Goal: Information Seeking & Learning: Check status

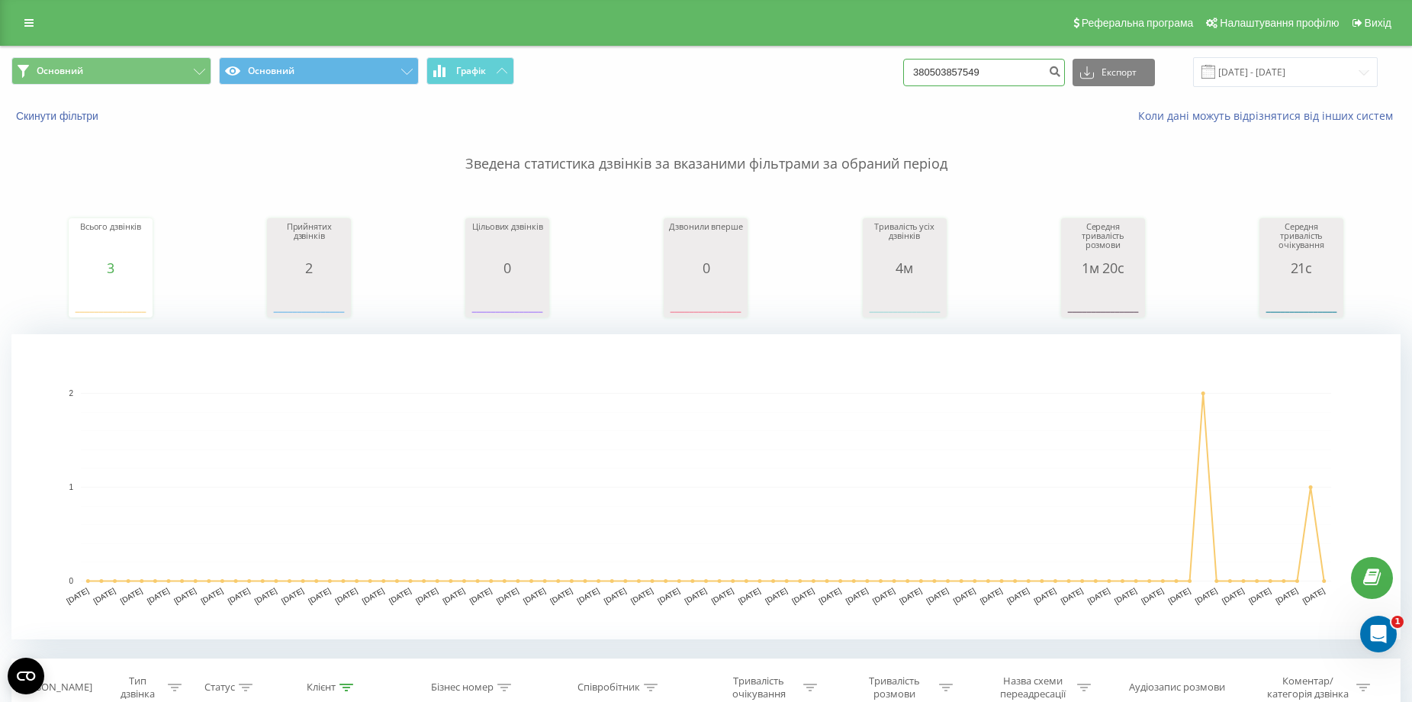
click at [1000, 66] on input "380503857549" at bounding box center [984, 72] width 162 height 27
paste input "685912784"
type input "380685912784"
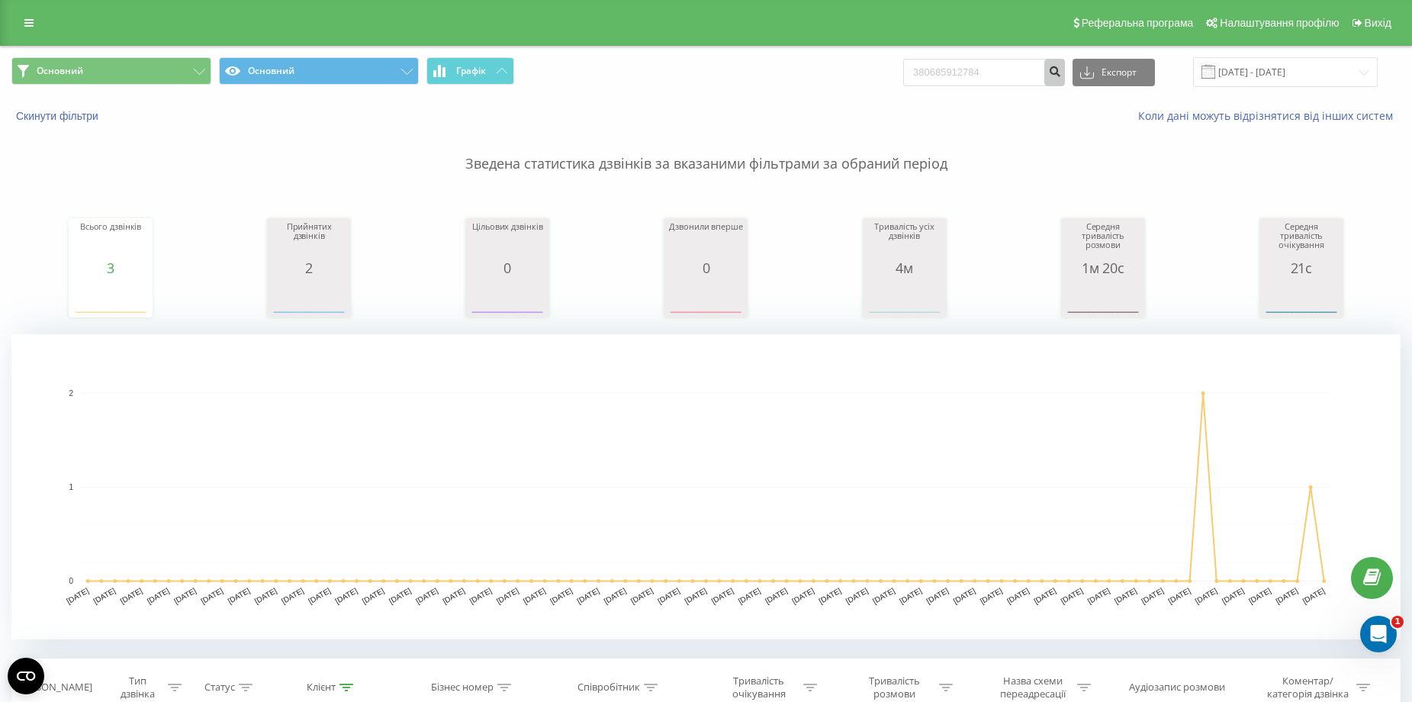
click at [1061, 72] on icon "submit" at bounding box center [1054, 69] width 13 height 9
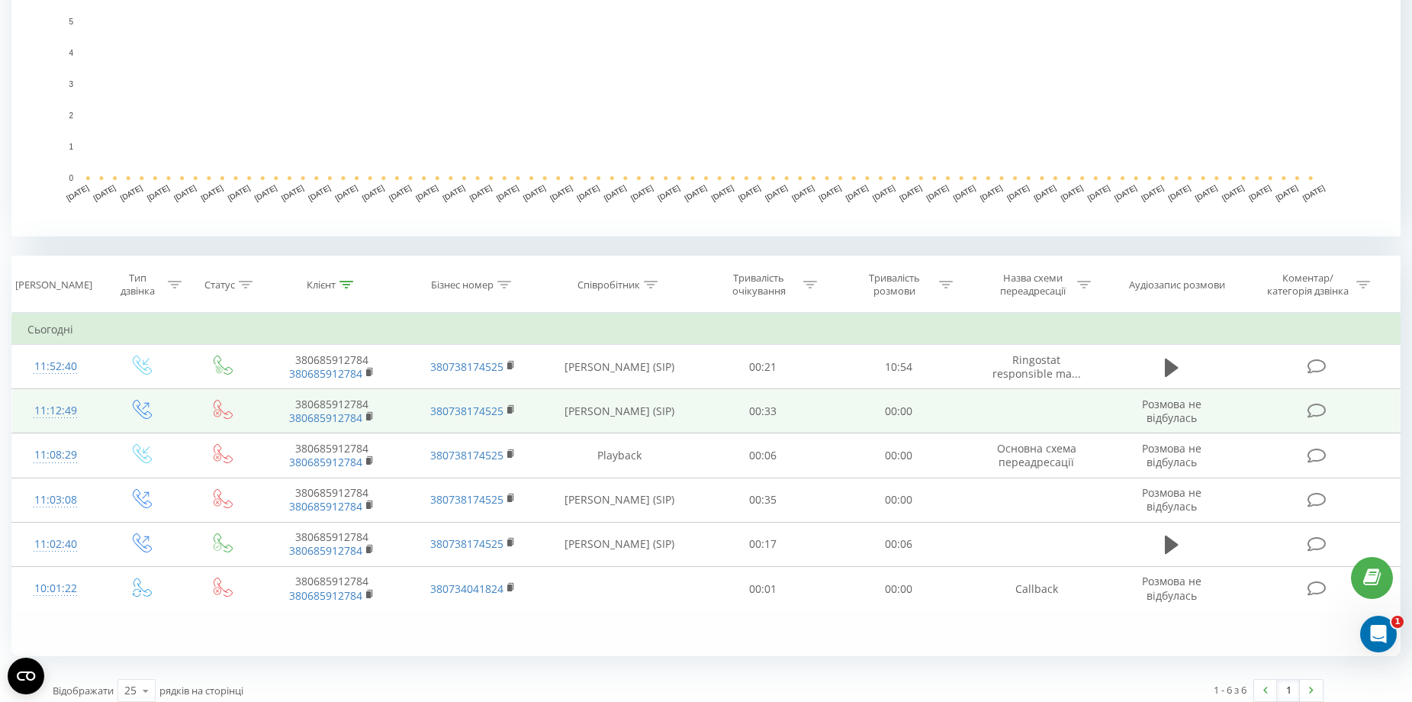
scroll to position [414, 0]
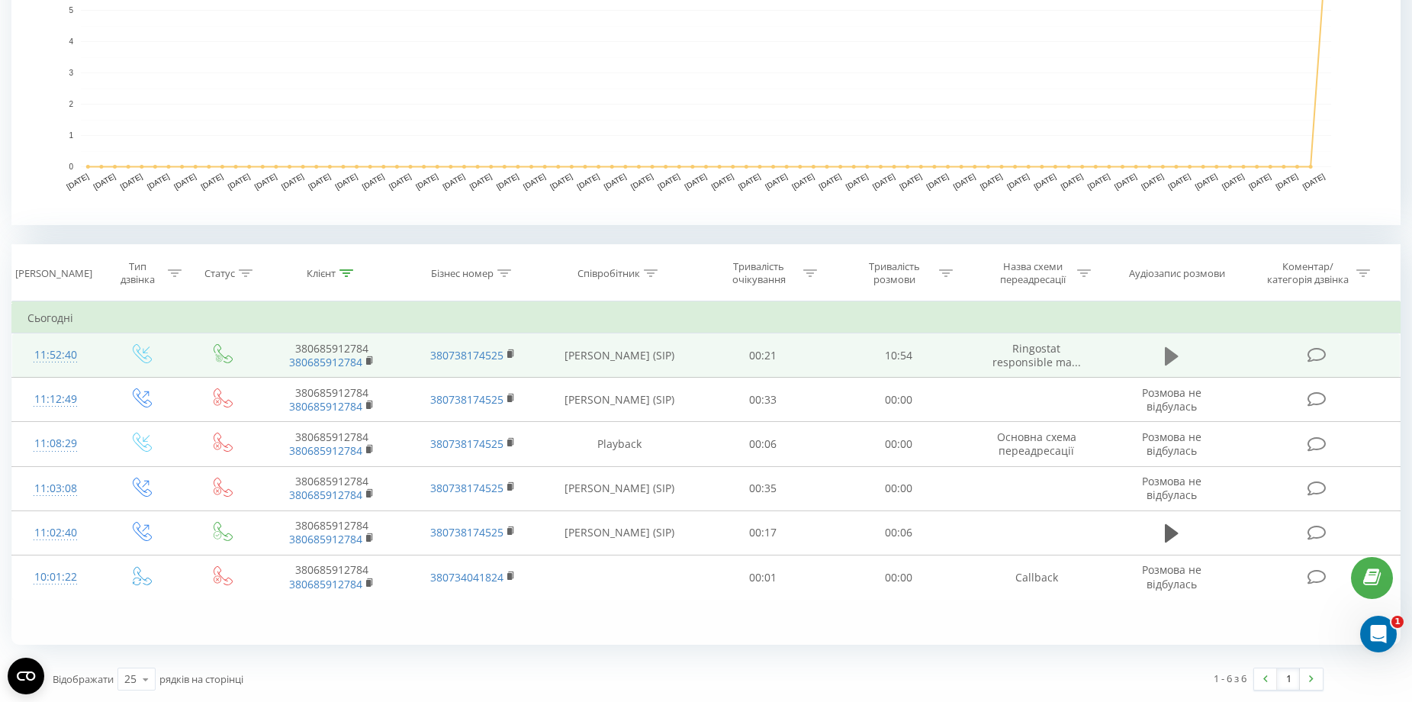
click at [1167, 357] on icon at bounding box center [1172, 355] width 14 height 18
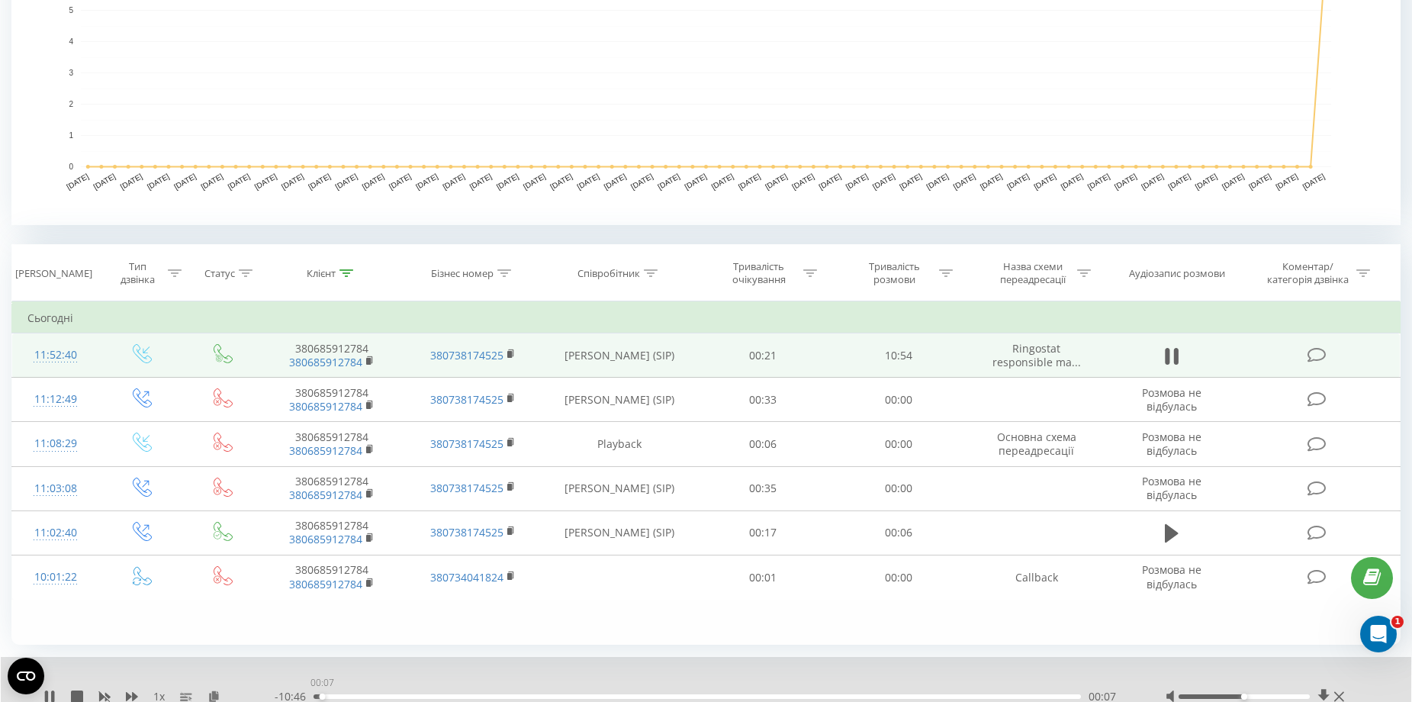
click at [322, 696] on div "00:07" at bounding box center [698, 696] width 768 height 5
click at [327, 696] on div "00:08" at bounding box center [698, 696] width 768 height 5
click at [336, 696] on div "00:13" at bounding box center [698, 696] width 768 height 5
click at [51, 694] on icon at bounding box center [49, 697] width 12 height 12
